Goal: Task Accomplishment & Management: Complete application form

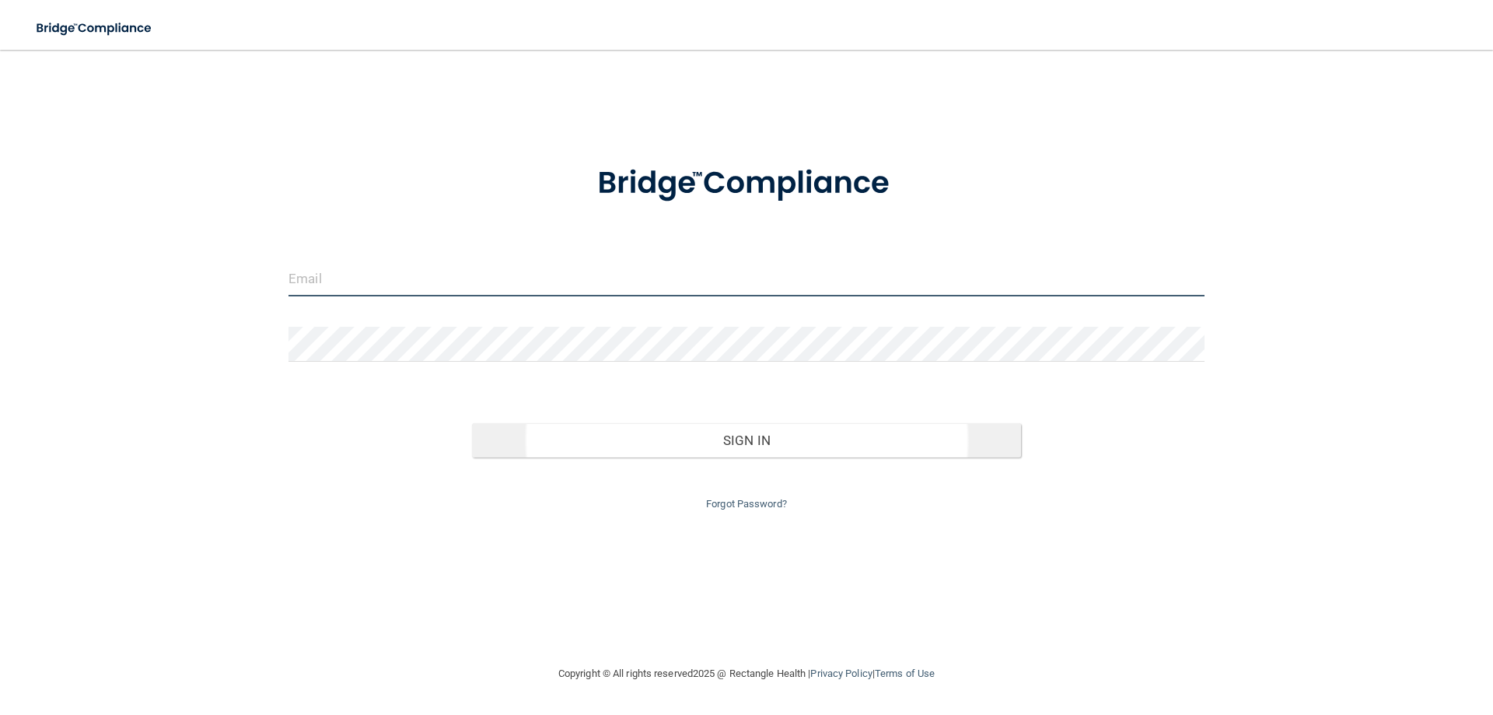
type input "[EMAIL_ADDRESS][DOMAIN_NAME]"
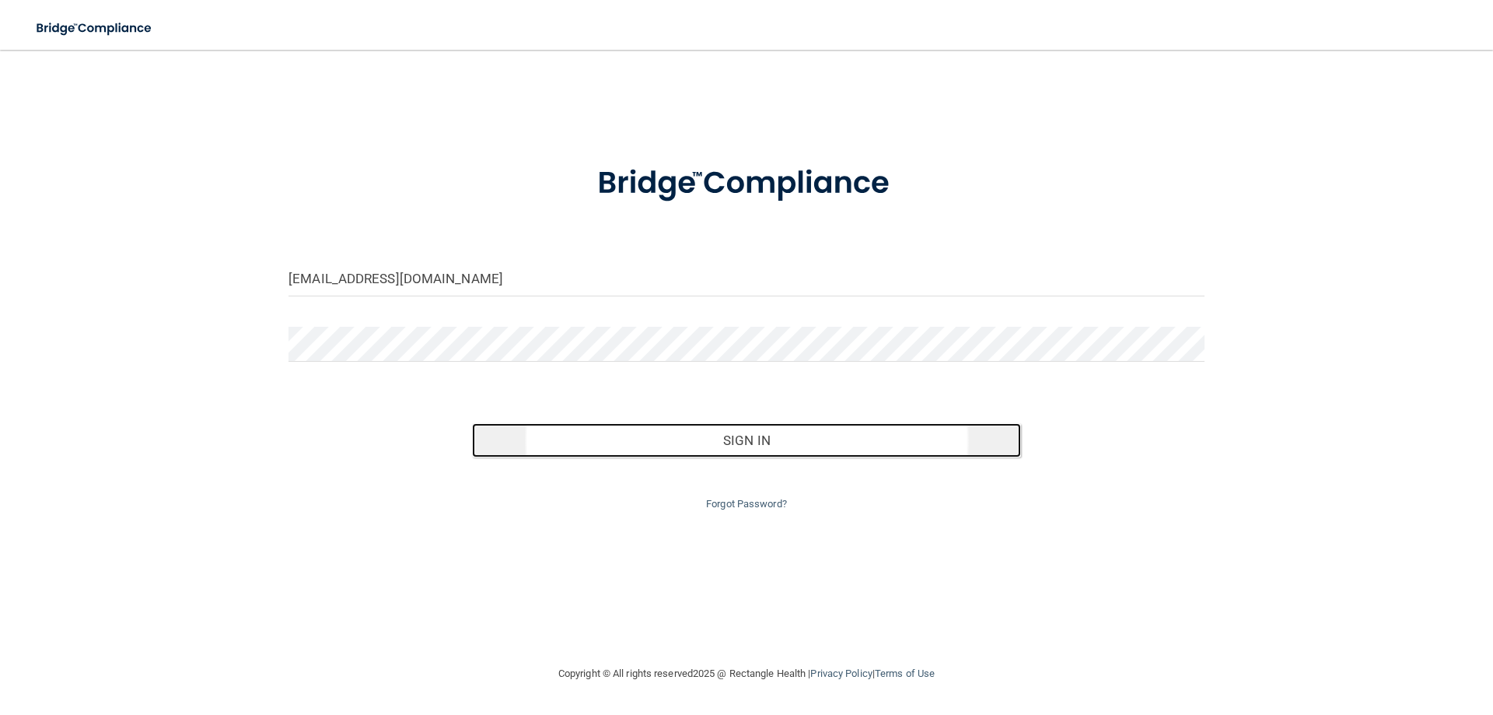
click at [790, 441] on button "Sign In" at bounding box center [747, 440] width 550 height 34
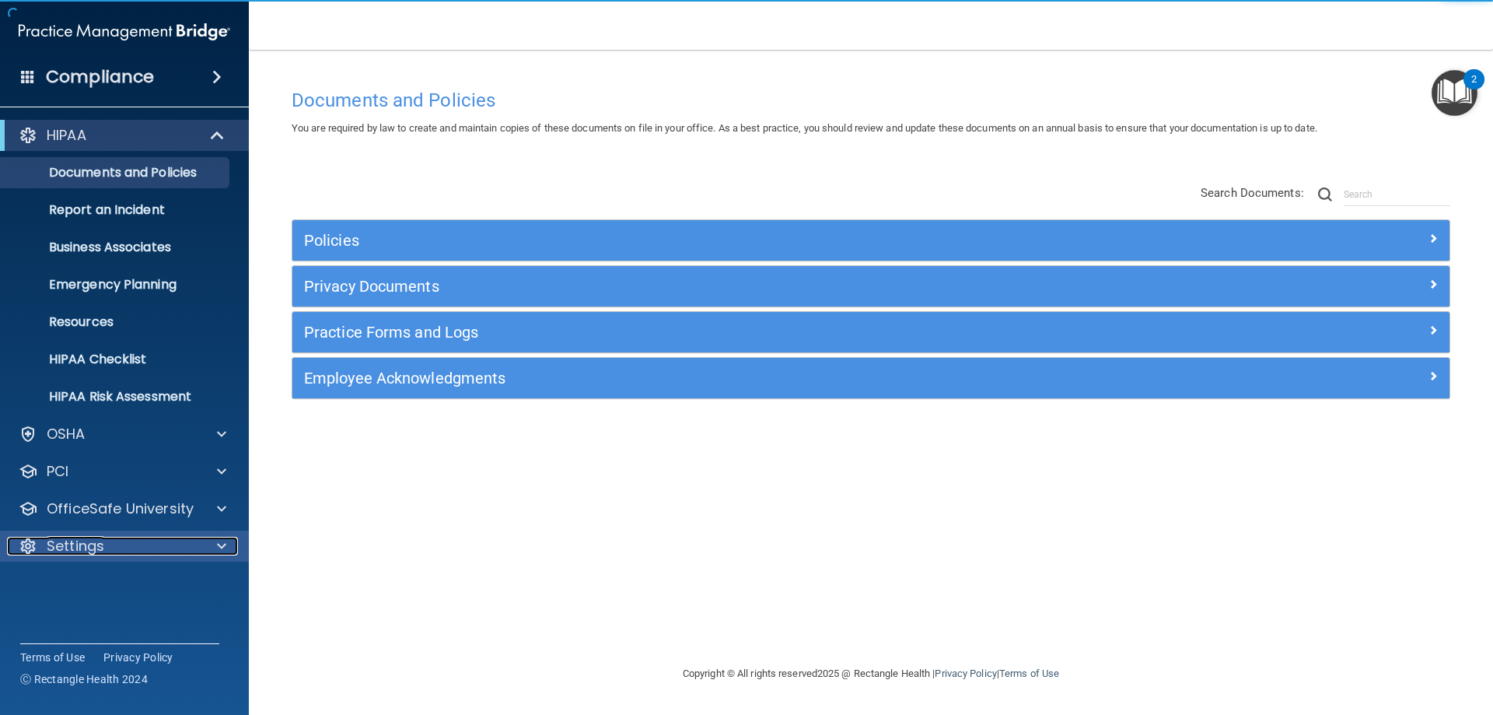
click at [177, 544] on div "Settings" at bounding box center [103, 546] width 193 height 19
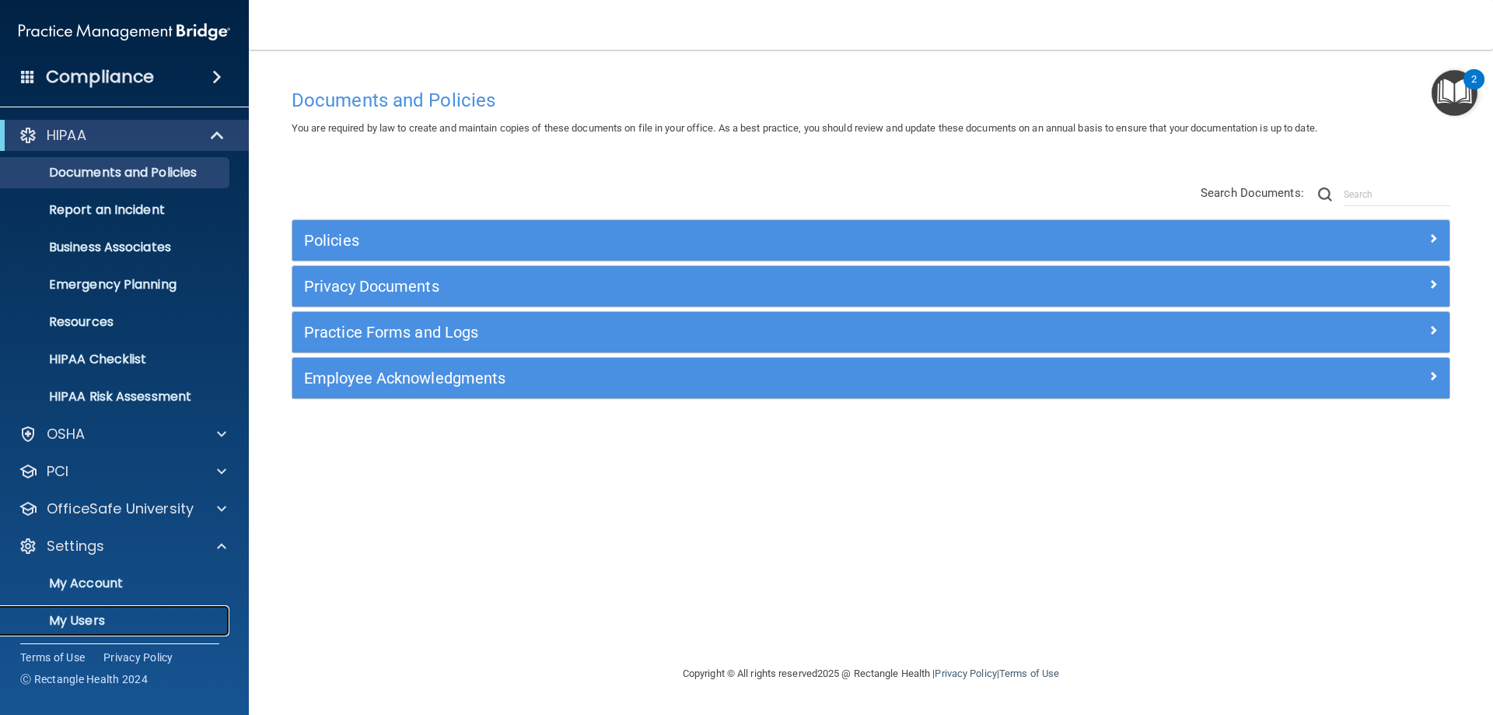
click at [86, 618] on p "My Users" at bounding box center [116, 621] width 212 height 16
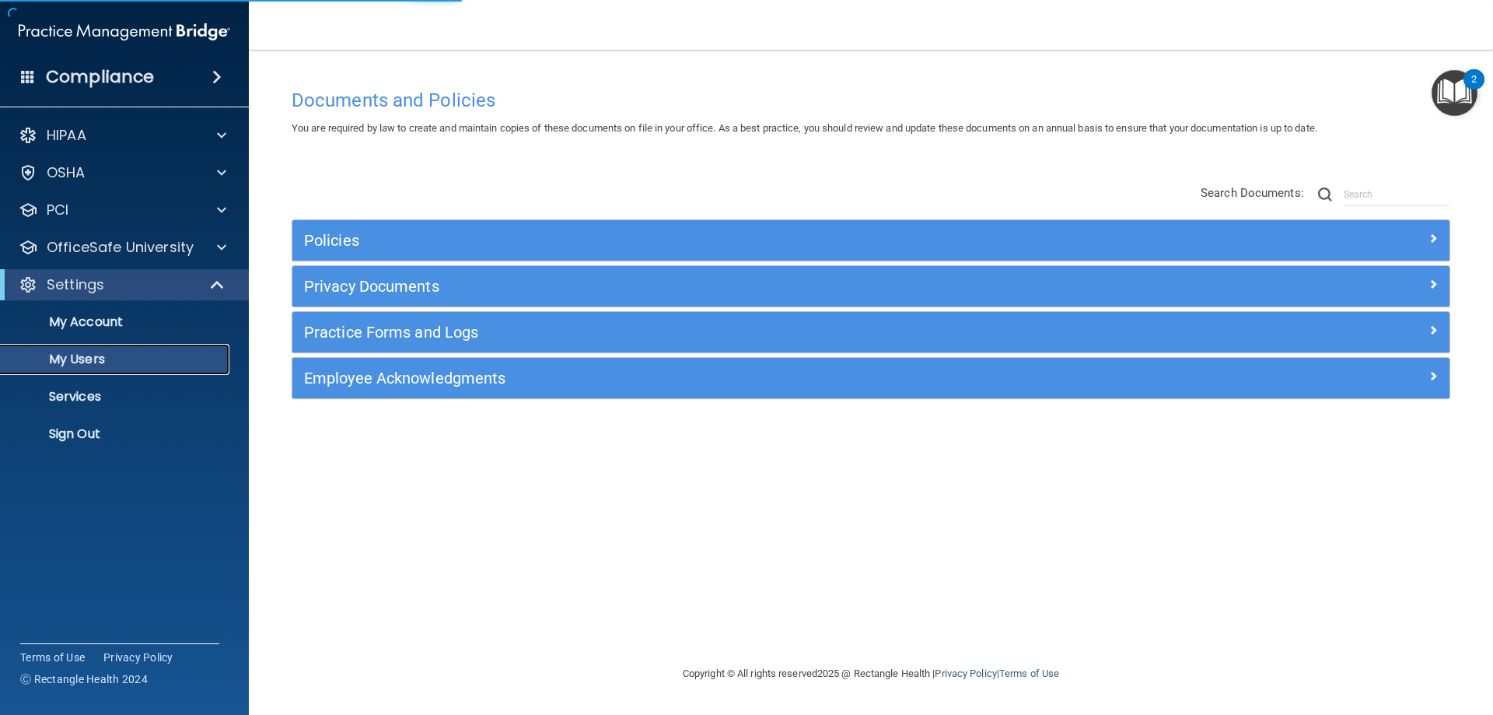
select select "20"
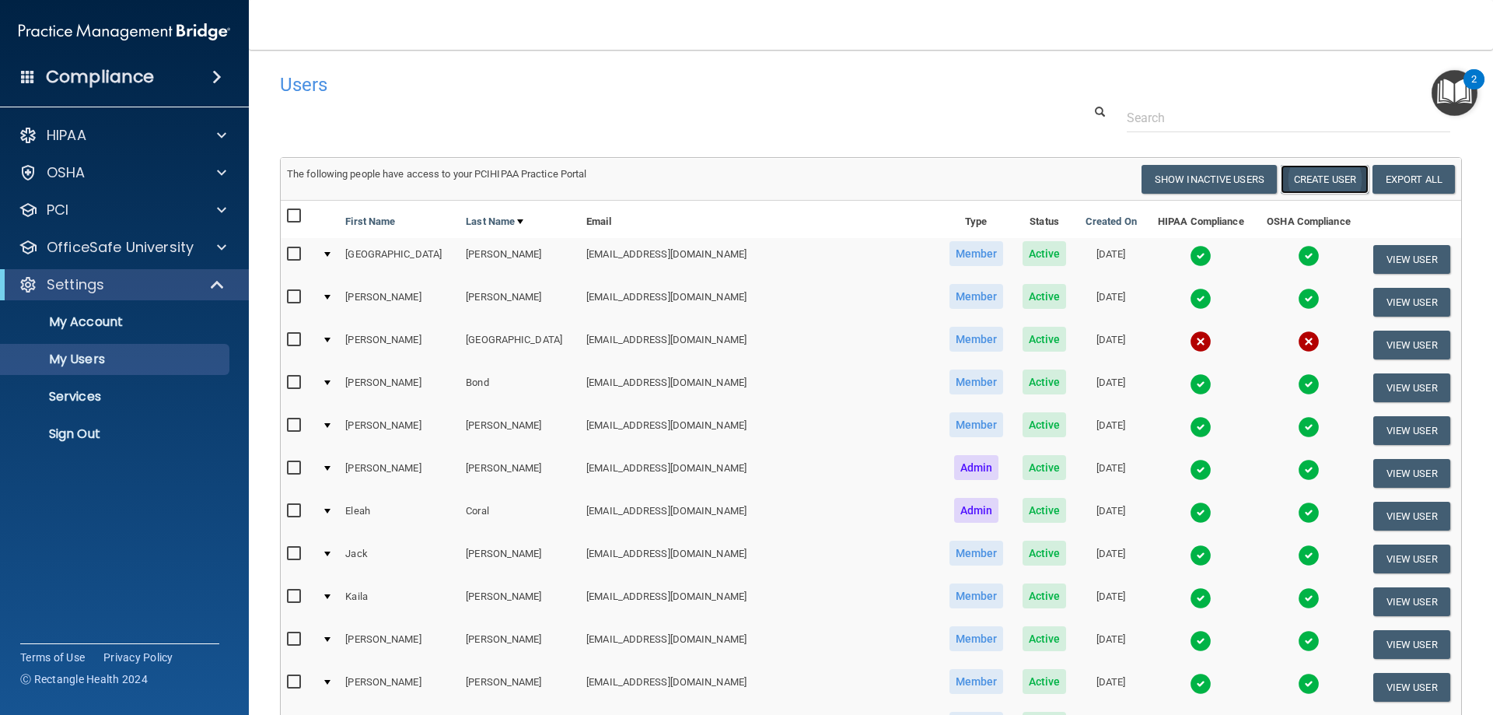
click at [1298, 186] on button "Create User" at bounding box center [1325, 179] width 88 height 29
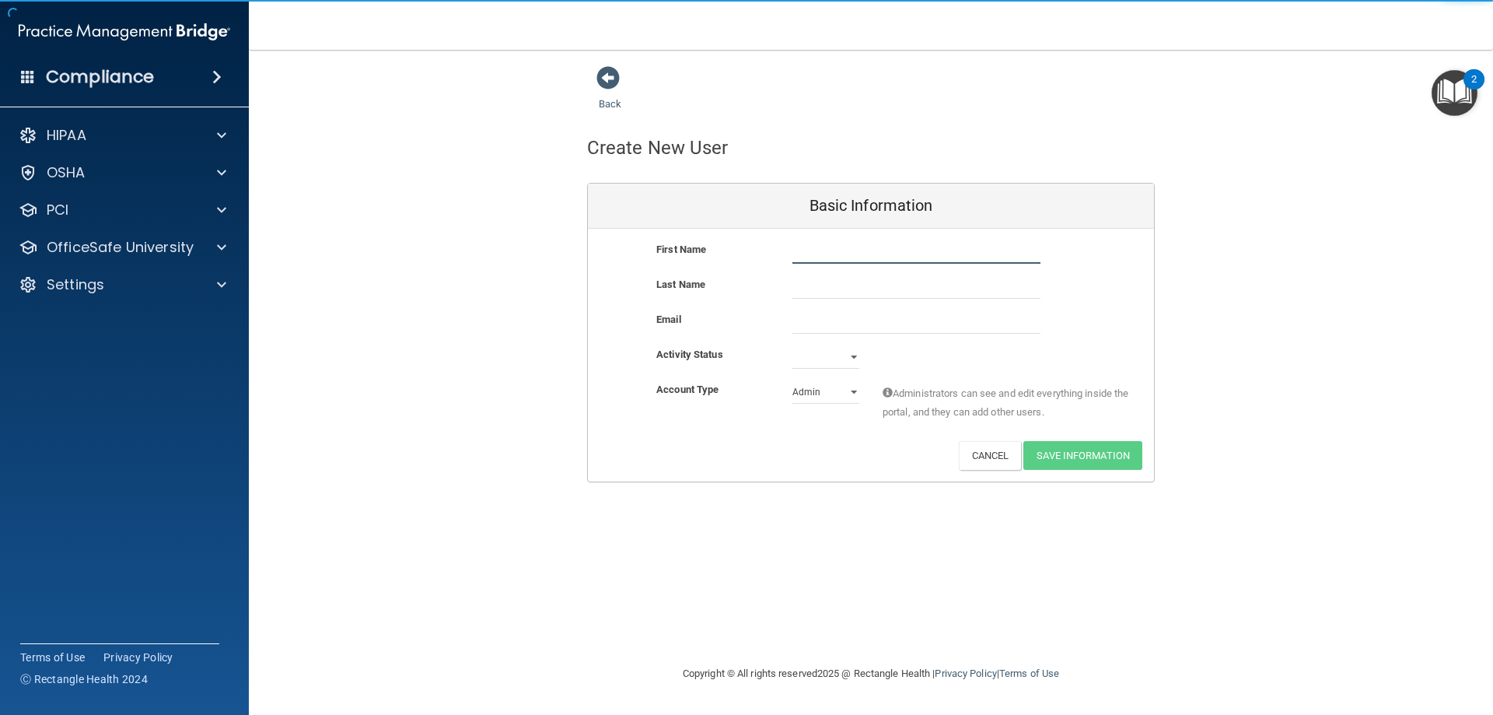
click at [815, 243] on input "text" at bounding box center [917, 251] width 248 height 23
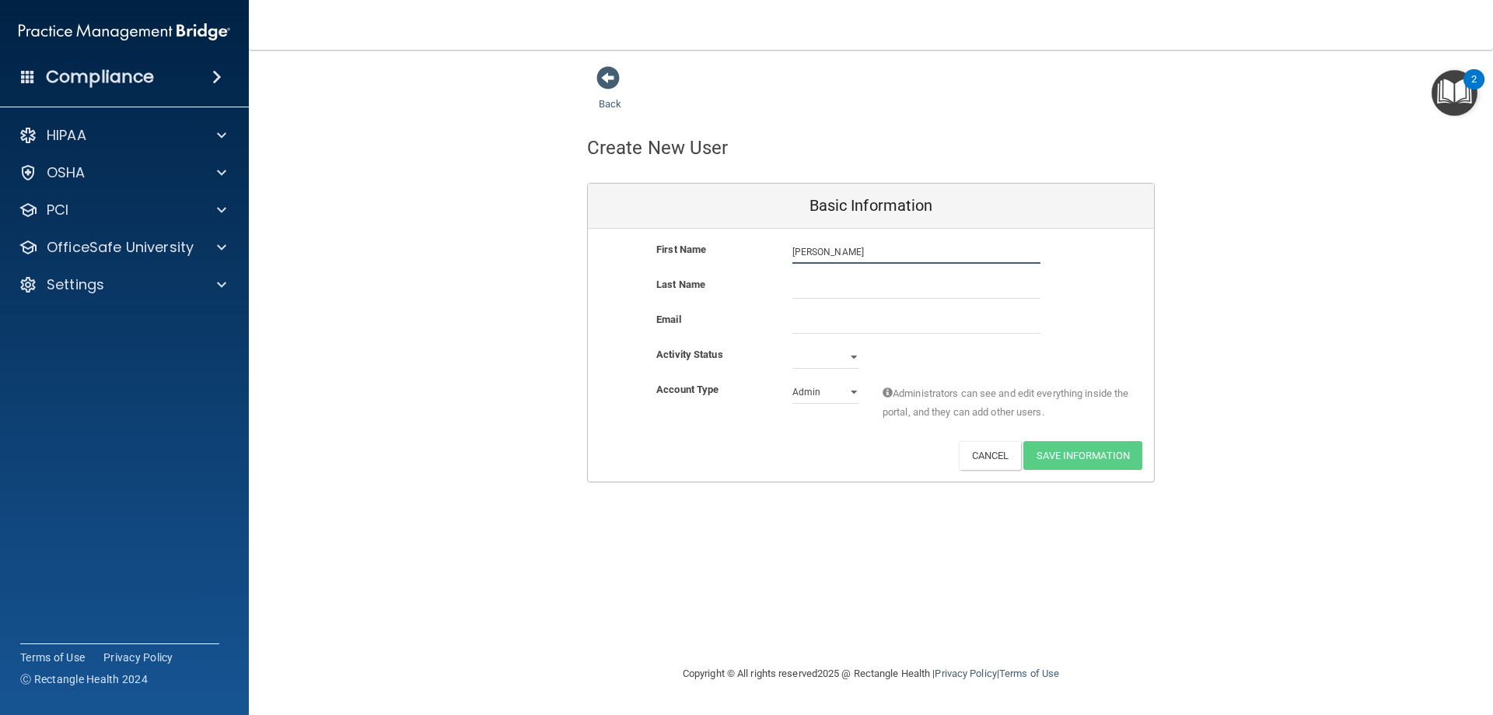
type input "[PERSON_NAME]"
type input "Raine"
paste input "[EMAIL_ADDRESS][DOMAIN_NAME]"
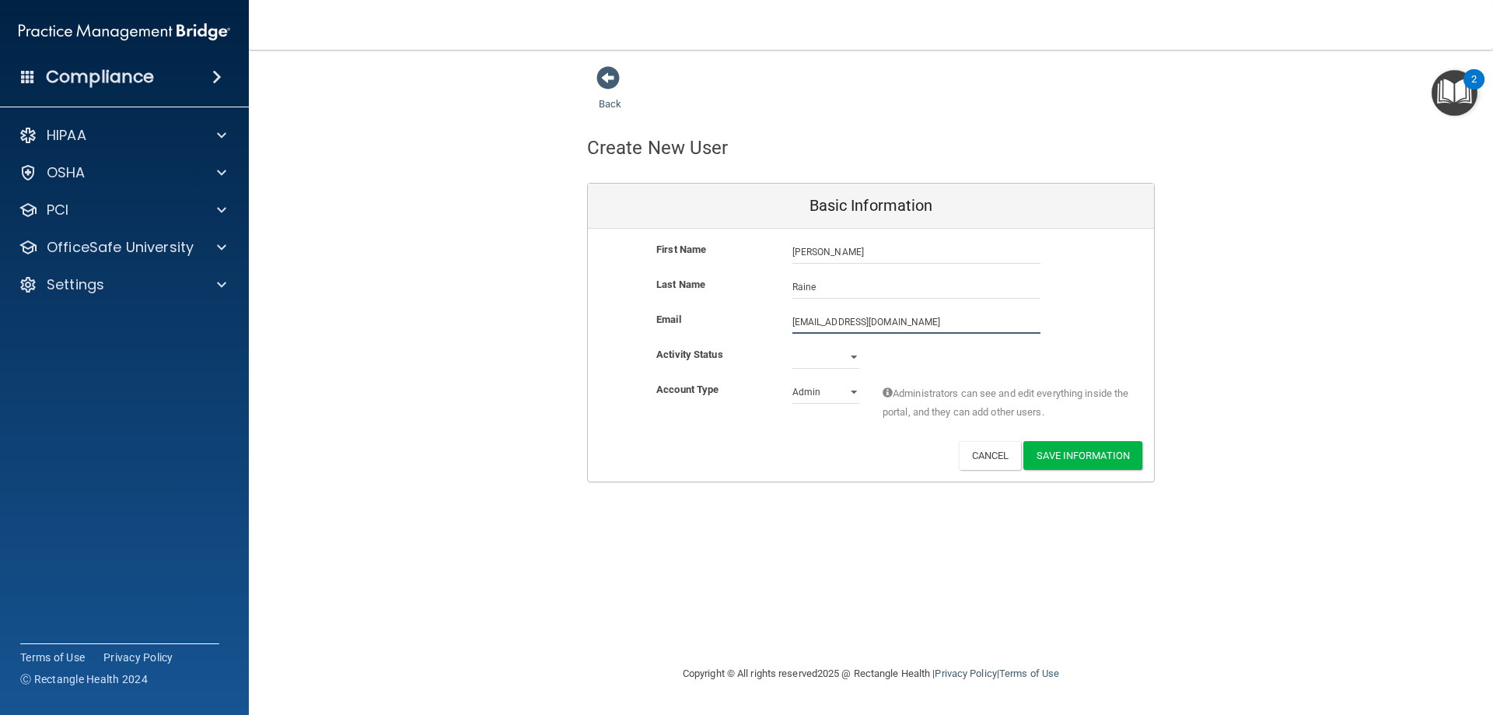
type input "[EMAIL_ADDRESS][DOMAIN_NAME]"
click at [830, 355] on select "Active Inactive" at bounding box center [826, 359] width 67 height 23
select select "active"
click at [793, 345] on select "Active Inactive" at bounding box center [826, 356] width 67 height 23
click at [784, 394] on div "Admin Member" at bounding box center [826, 391] width 90 height 23
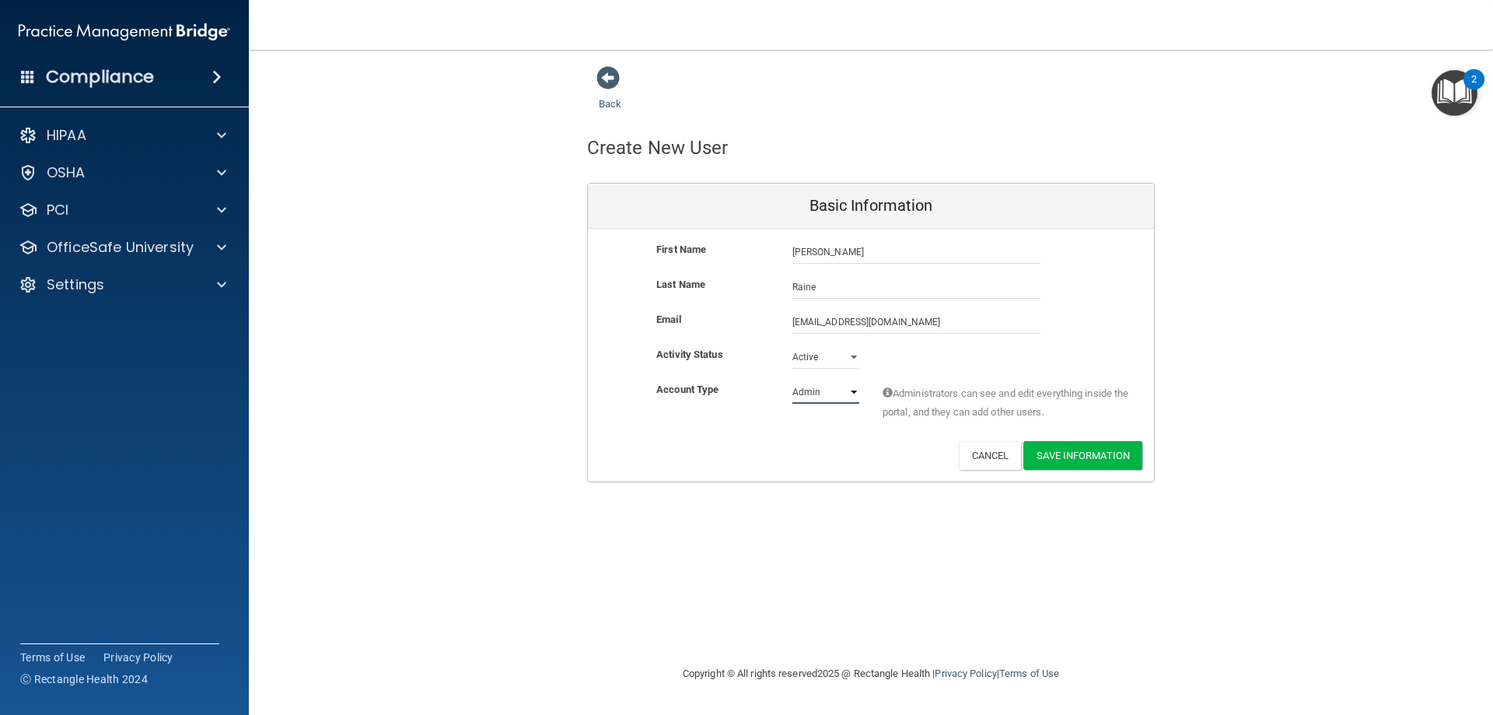
click at [820, 395] on select "Admin Member" at bounding box center [826, 391] width 67 height 23
select select "practice_member"
click at [793, 380] on select "Admin Member" at bounding box center [826, 391] width 67 height 23
click at [1083, 451] on button "Save Information" at bounding box center [1083, 455] width 119 height 29
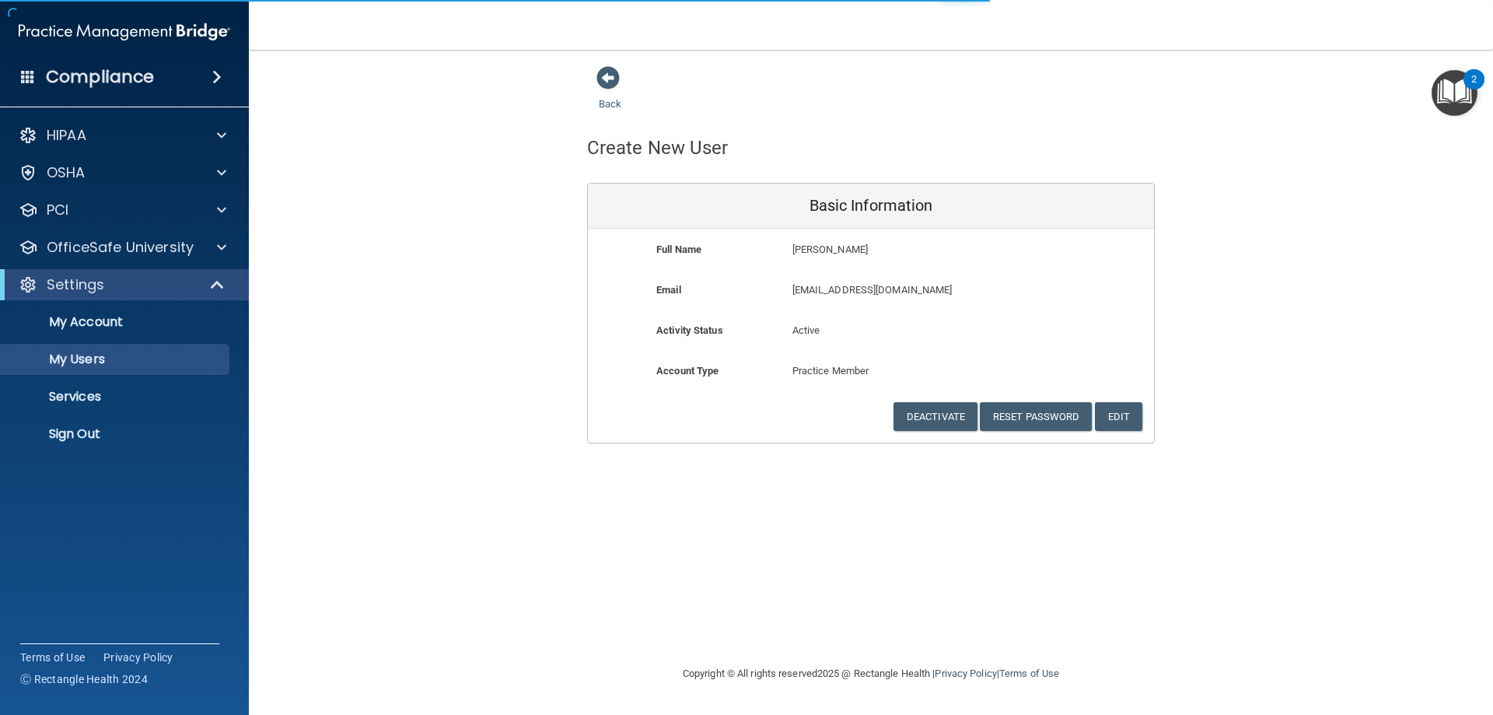
select select "20"
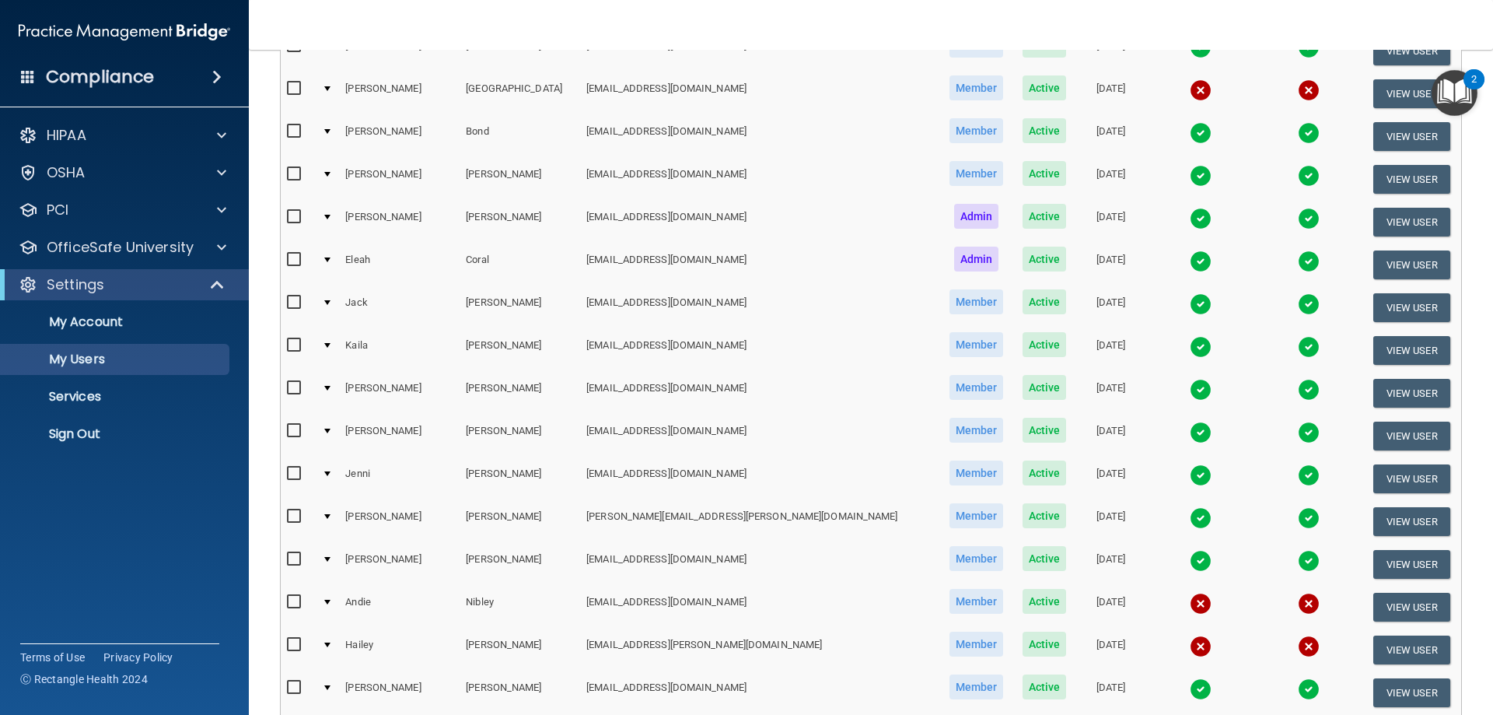
scroll to position [622, 0]
